Goal: Find specific page/section: Find specific page/section

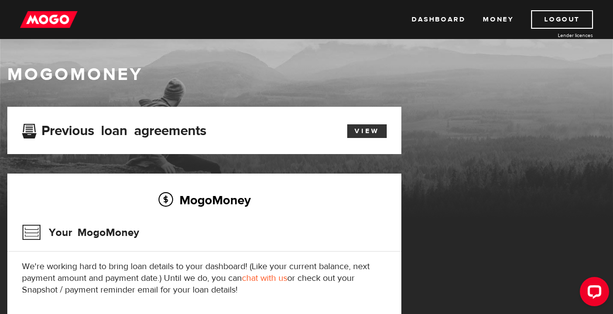
click at [372, 134] on link "View" at bounding box center [367, 131] width 40 height 14
click at [493, 20] on link "Money" at bounding box center [498, 19] width 31 height 19
